Goal: Information Seeking & Learning: Learn about a topic

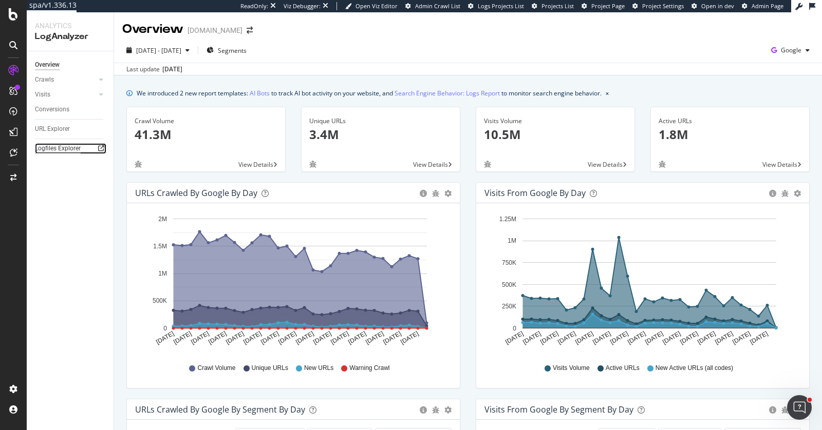
click at [65, 147] on div "Logfiles Explorer" at bounding box center [58, 148] width 46 height 11
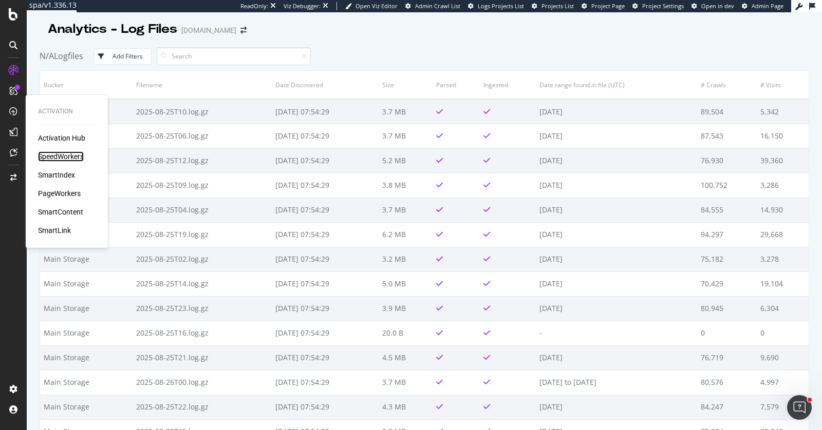
click at [54, 158] on div "SpeedWorkers" at bounding box center [61, 156] width 46 height 10
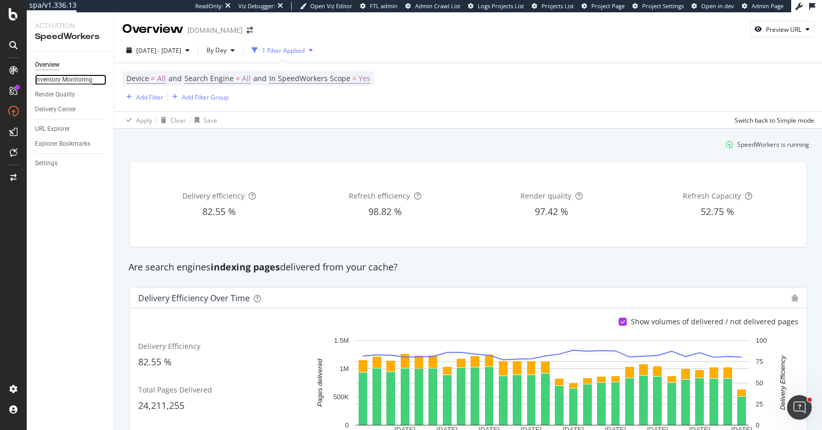
click at [78, 78] on div "Inventory Monitoring" at bounding box center [64, 79] width 58 height 11
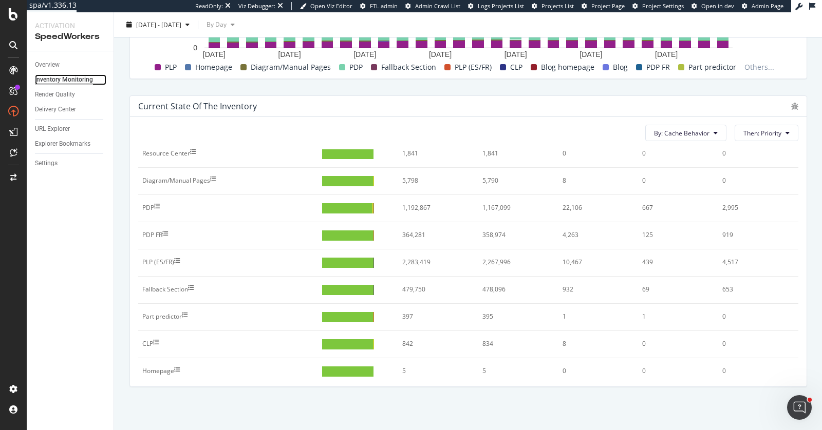
scroll to position [147, 0]
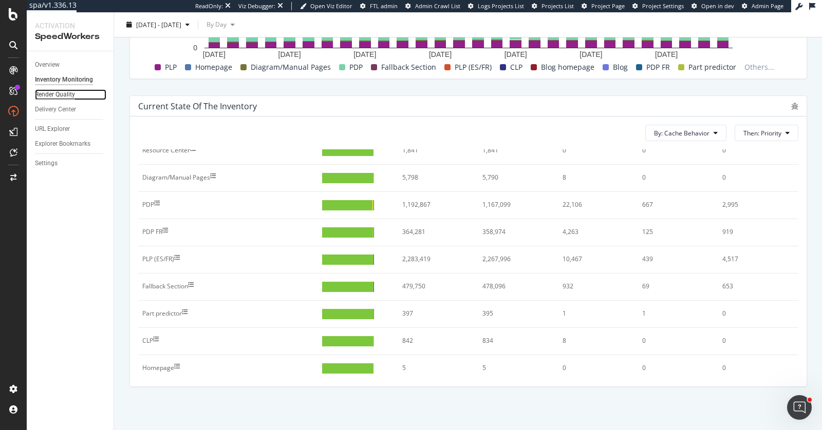
click at [39, 92] on div "Render Quality" at bounding box center [55, 94] width 40 height 11
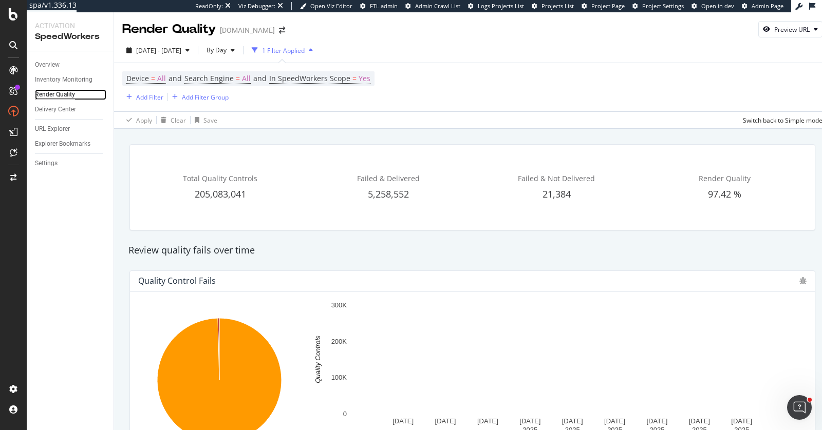
scroll to position [8, 0]
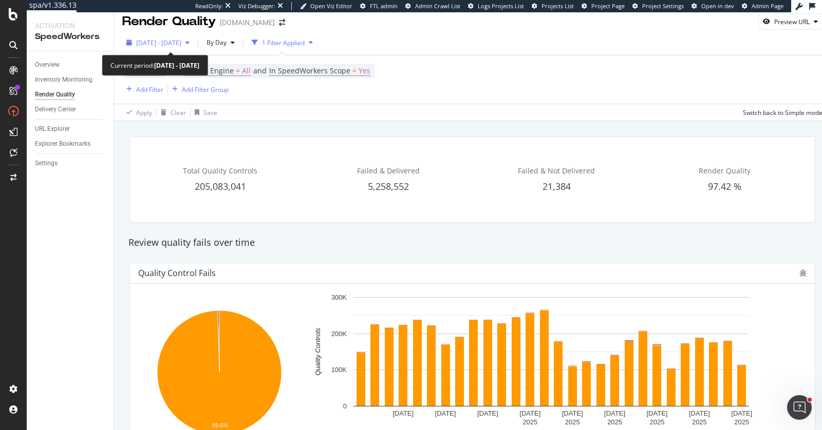
click at [181, 40] on span "[DATE] - [DATE]" at bounding box center [158, 43] width 45 height 9
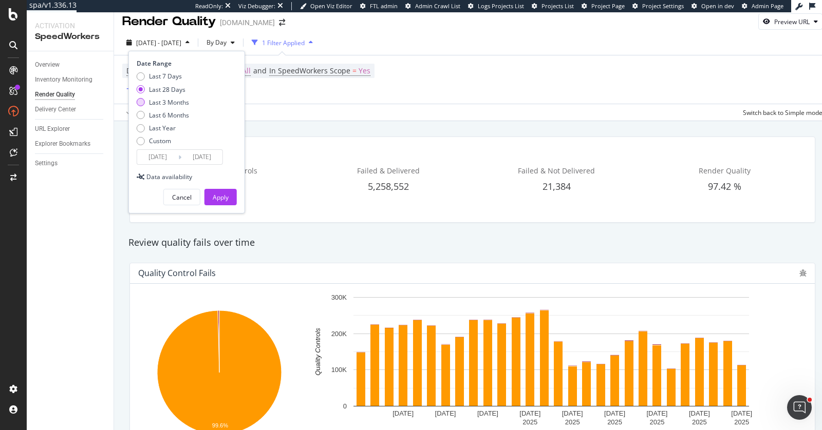
click at [169, 98] on div "Last 3 Months" at bounding box center [169, 102] width 40 height 9
type input "[DATE]"
click at [222, 197] on div "Apply" at bounding box center [221, 197] width 16 height 9
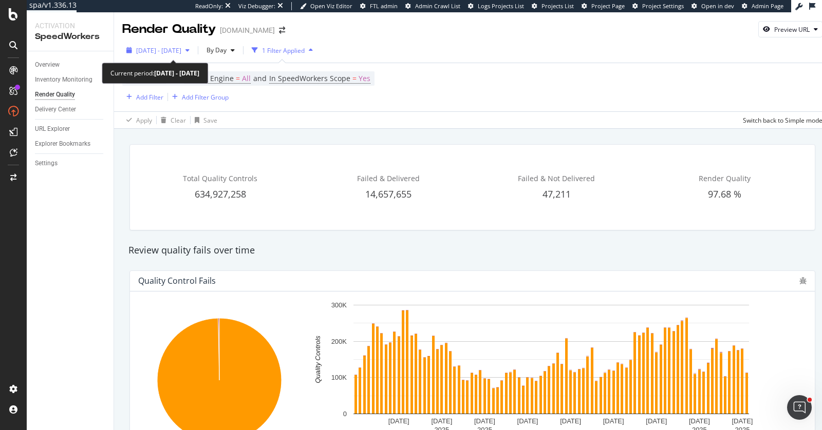
click at [181, 50] on span "[DATE] - [DATE]" at bounding box center [158, 50] width 45 height 9
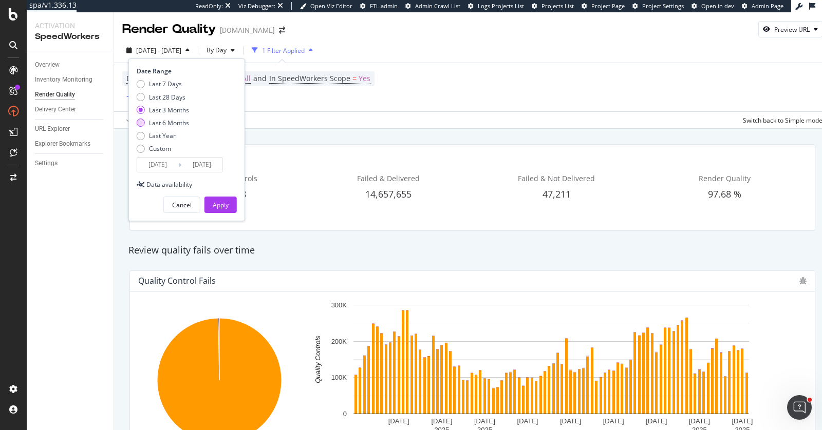
click at [181, 123] on div "Last 6 Months" at bounding box center [169, 123] width 40 height 9
type input "[DATE]"
click at [226, 207] on div "Apply" at bounding box center [221, 205] width 16 height 9
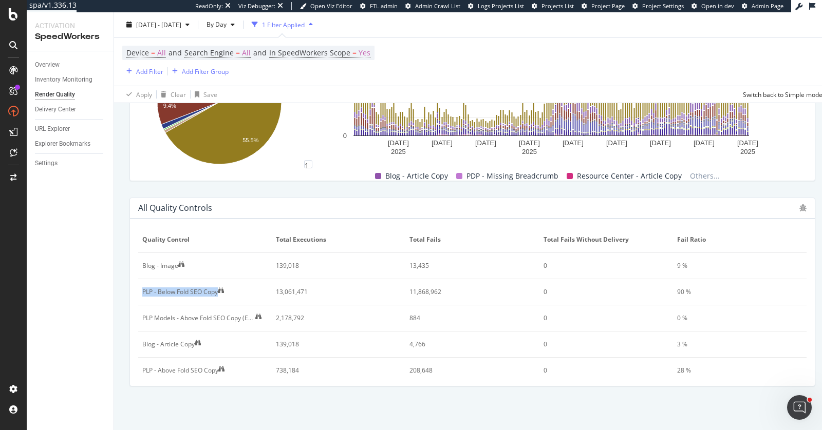
drag, startPoint x: 140, startPoint y: 291, endPoint x: 209, endPoint y: 297, distance: 70.1
click at [209, 297] on td "PLP - Below Fold SEO Copy" at bounding box center [204, 292] width 133 height 26
copy div "PLP - Below Fold SEO Copy"
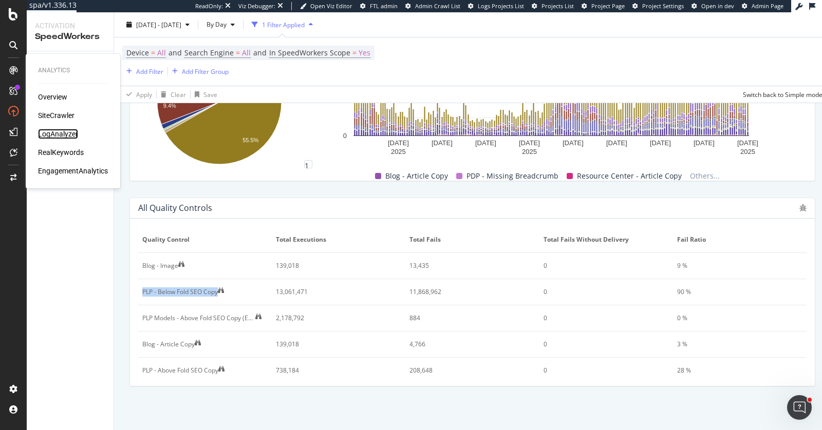
click at [59, 135] on div "LogAnalyzer" at bounding box center [58, 134] width 40 height 10
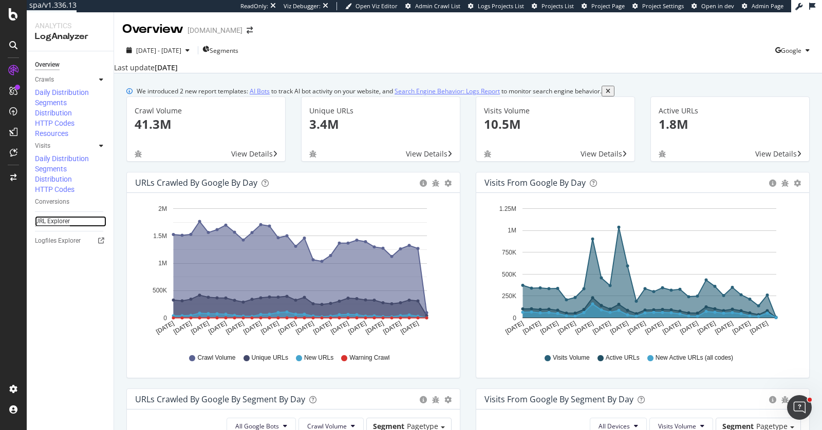
click at [43, 216] on div "URL Explorer" at bounding box center [52, 221] width 35 height 11
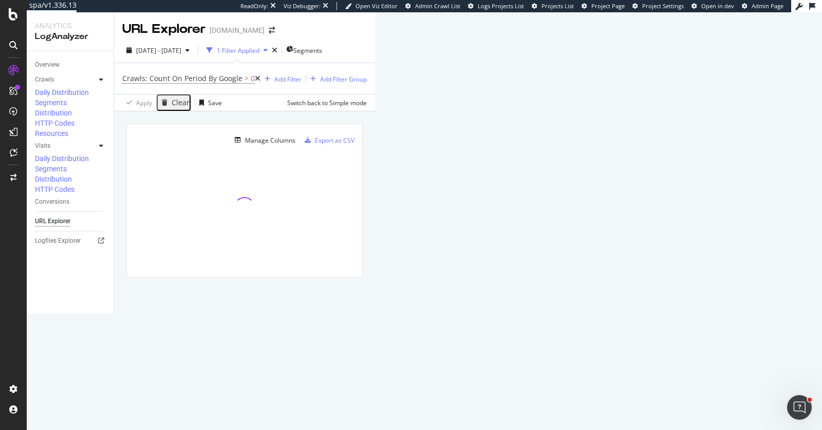
click at [256, 53] on div "1 Filter Applied" at bounding box center [238, 50] width 43 height 9
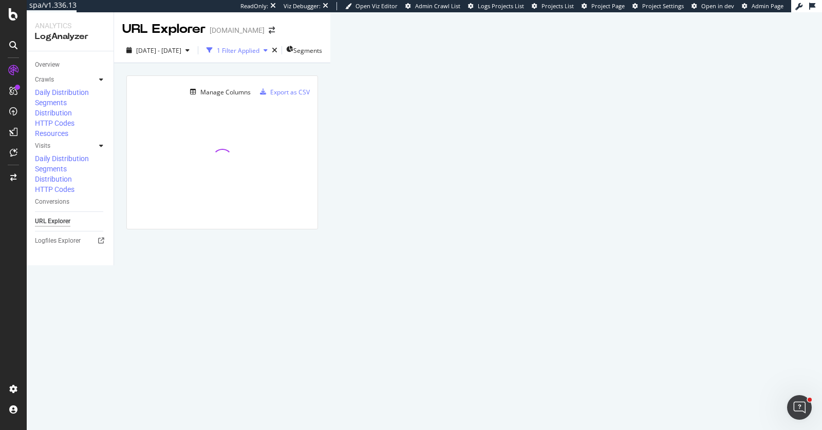
click at [266, 55] on div "1 Filter Applied" at bounding box center [236, 50] width 69 height 15
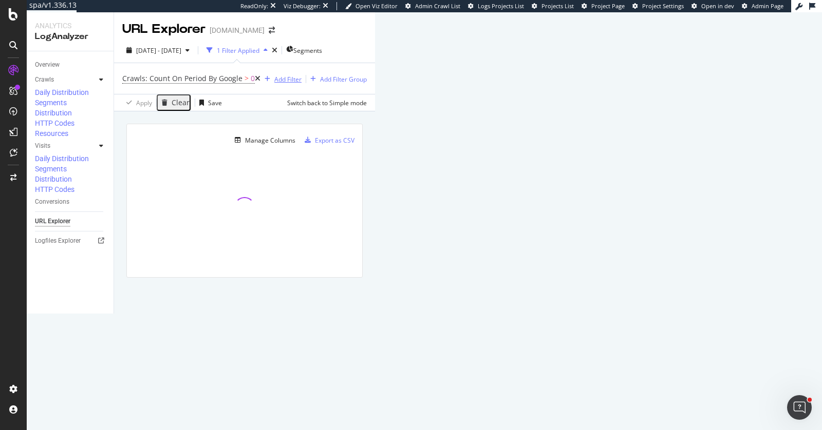
click at [274, 81] on div "Add Filter" at bounding box center [287, 79] width 27 height 9
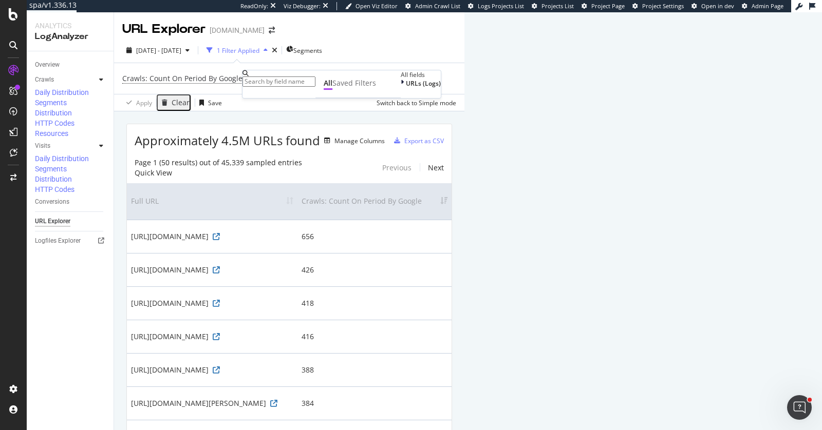
click at [262, 84] on input "text" at bounding box center [278, 82] width 73 height 10
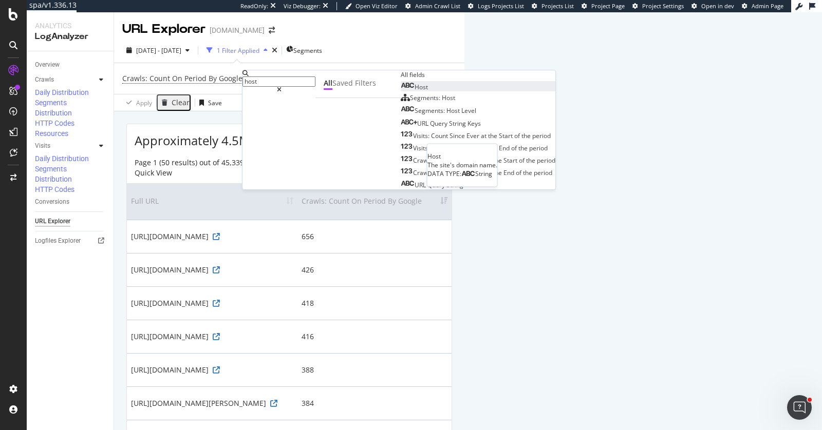
type input "host"
click at [414, 91] on span "Host" at bounding box center [420, 87] width 13 height 9
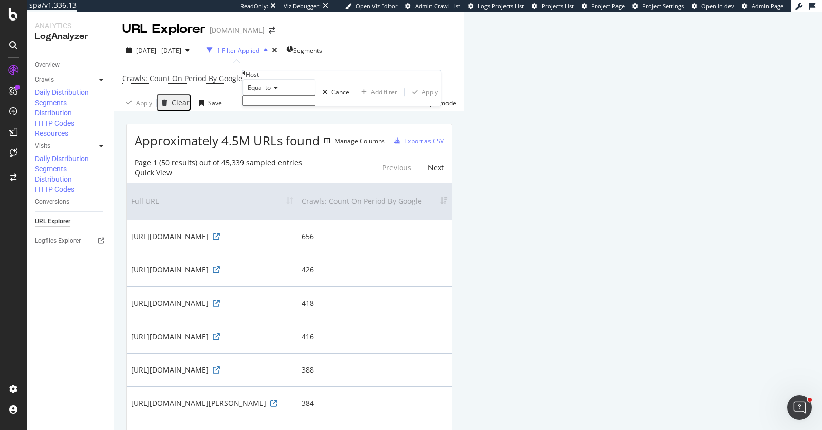
click at [293, 106] on input "text" at bounding box center [278, 101] width 73 height 10
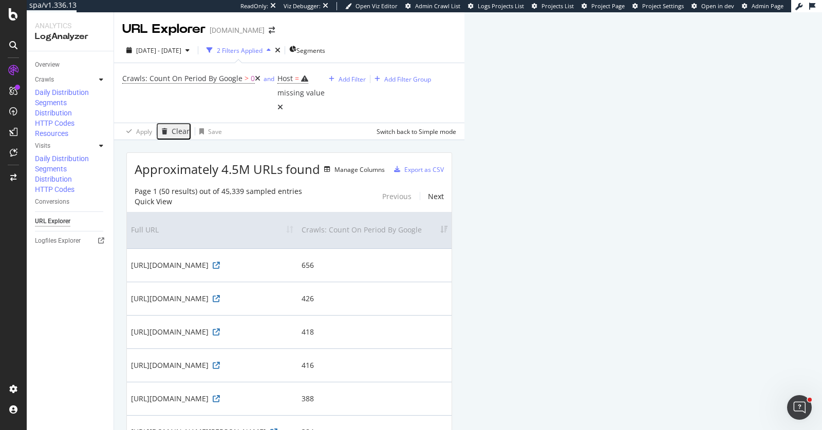
click at [456, 34] on div "URL Explorer [DOMAIN_NAME]" at bounding box center [289, 25] width 350 height 26
click at [798, 408] on icon "Open Intercom Messenger" at bounding box center [797, 406] width 17 height 17
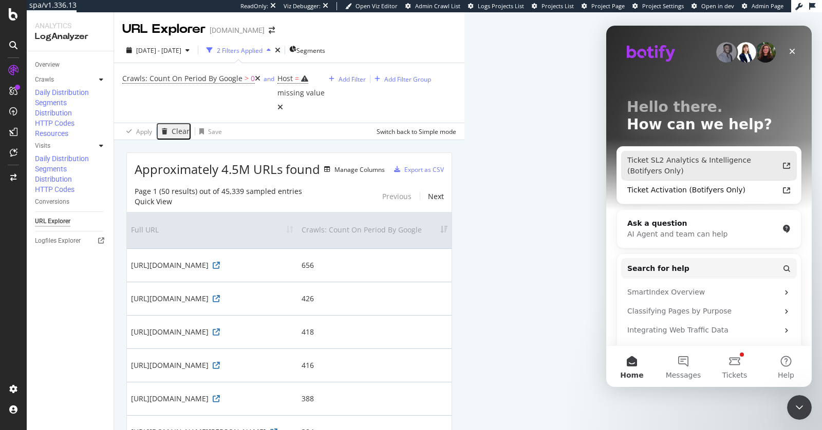
click at [695, 160] on div "Ticket SL2 Analytics & Intelligence (Botifyers Only)" at bounding box center [702, 166] width 151 height 22
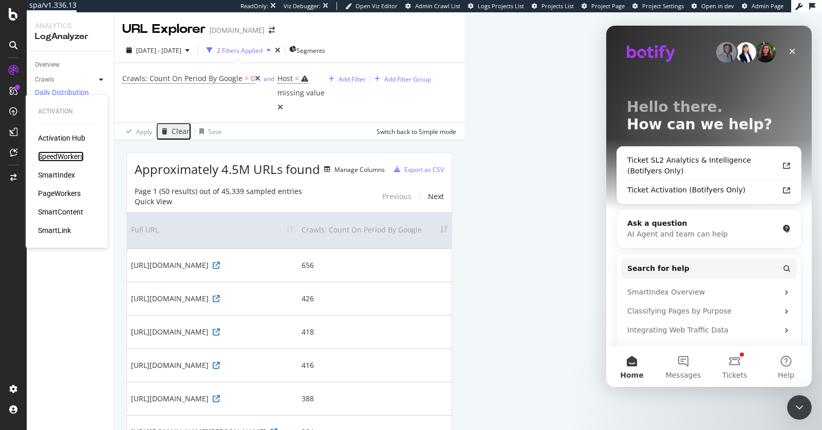
click at [70, 152] on div "SpeedWorkers" at bounding box center [61, 156] width 46 height 10
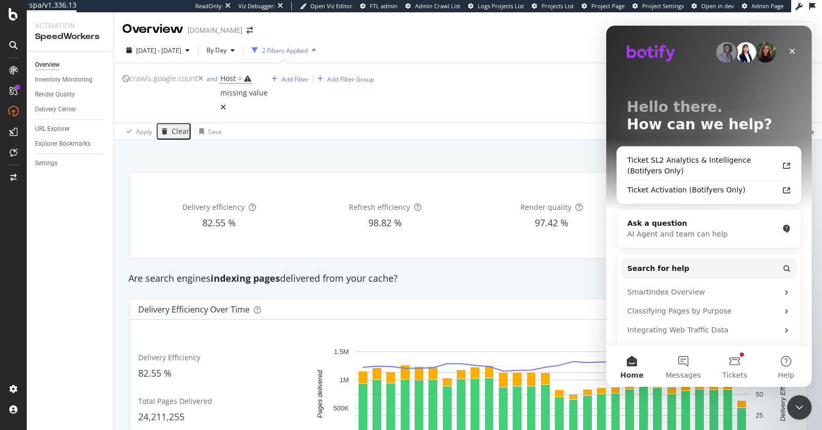
click at [226, 104] on icon at bounding box center [223, 107] width 6 height 7
click at [163, 128] on icon "button" at bounding box center [165, 131] width 6 height 6
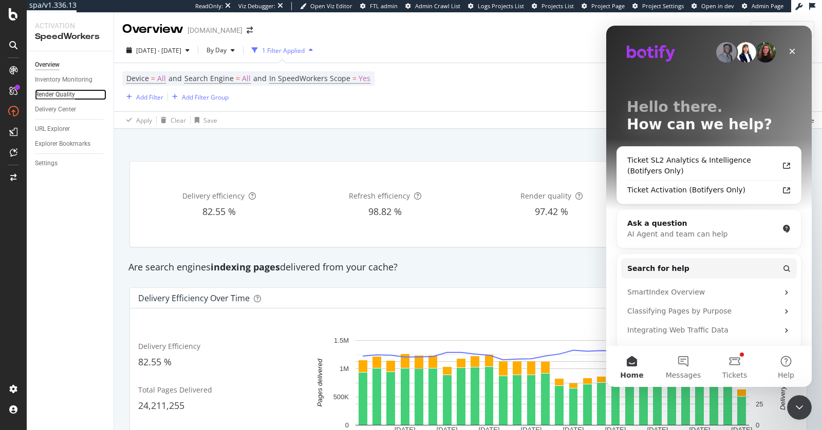
click at [65, 92] on div "Render Quality" at bounding box center [55, 94] width 40 height 11
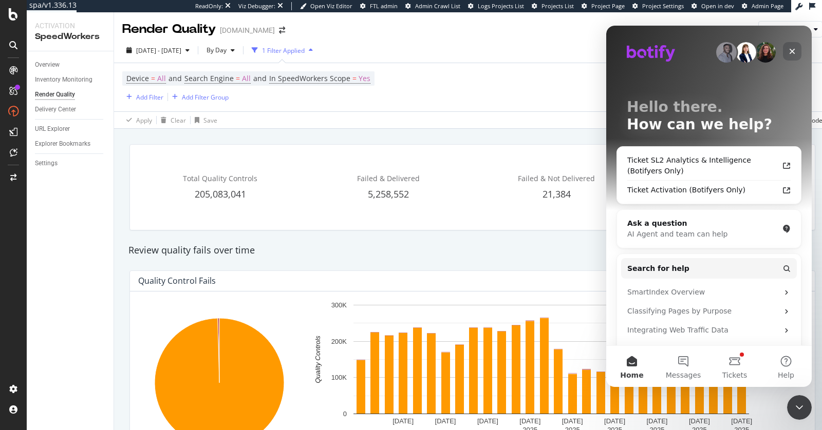
click at [793, 56] on div "Close" at bounding box center [792, 51] width 18 height 18
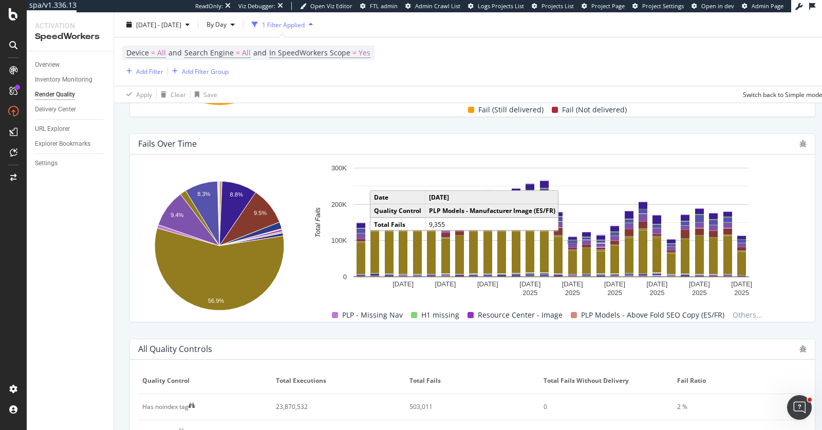
scroll to position [352, 0]
